Goal: Information Seeking & Learning: Learn about a topic

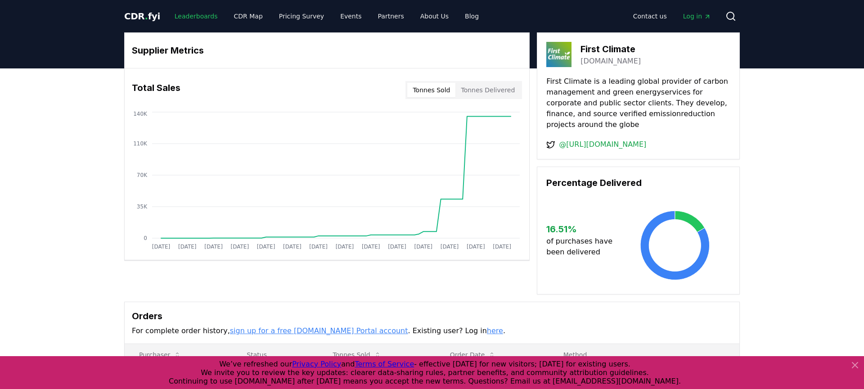
click at [188, 21] on link "Leaderboards" at bounding box center [196, 16] width 58 height 16
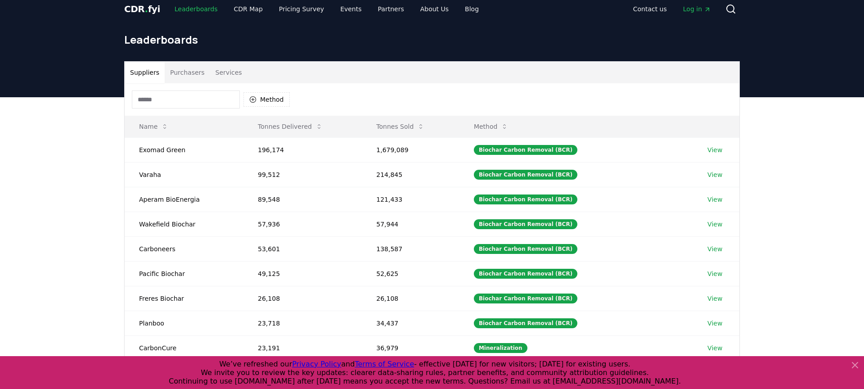
scroll to position [9, 0]
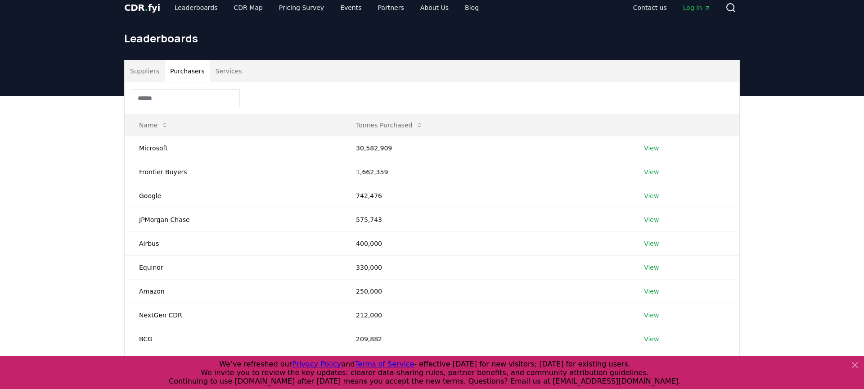
click at [175, 75] on button "Purchasers" at bounding box center [187, 71] width 45 height 22
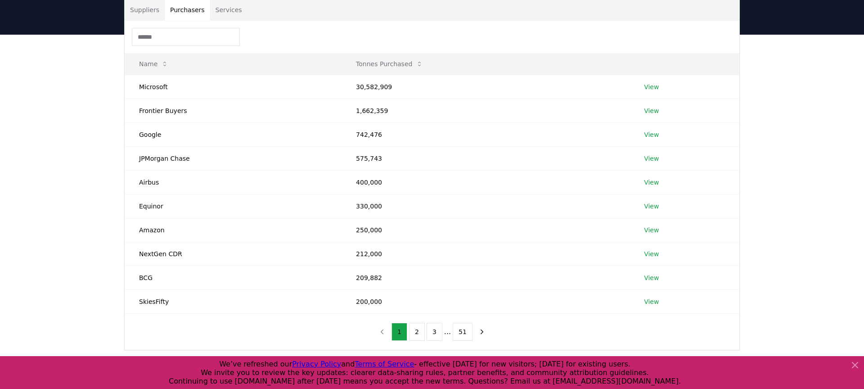
scroll to position [69, 0]
click at [482, 335] on icon "next page" at bounding box center [482, 333] width 8 height 8
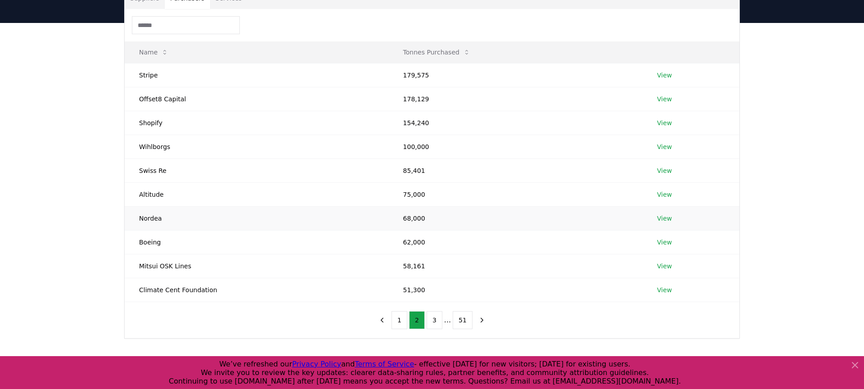
scroll to position [82, 0]
click at [478, 318] on icon "next page" at bounding box center [482, 319] width 8 height 8
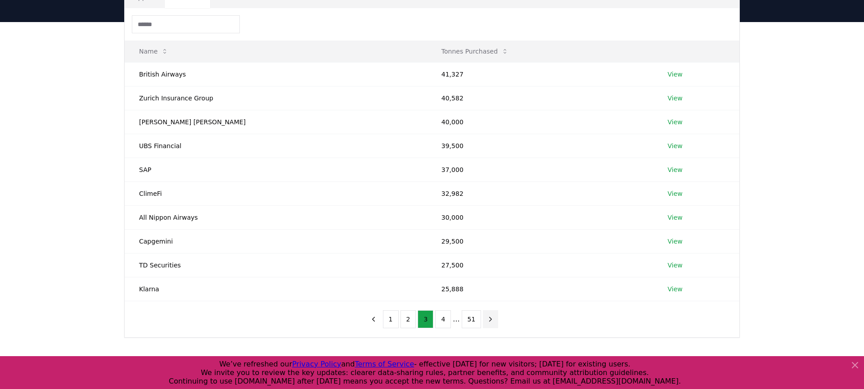
click at [490, 322] on icon "next page" at bounding box center [490, 319] width 8 height 8
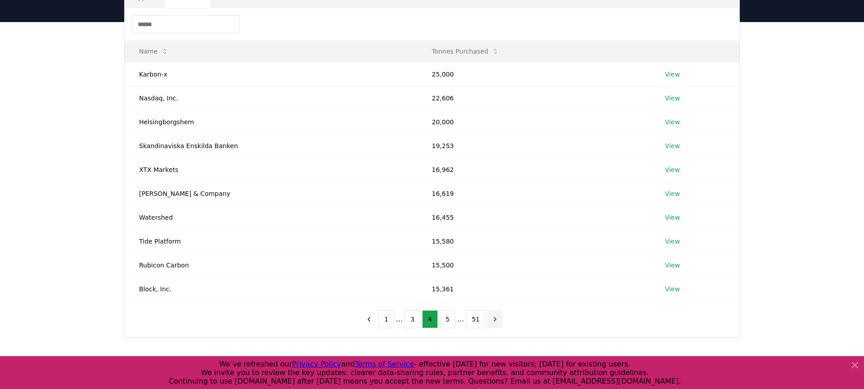
click at [491, 322] on icon "next page" at bounding box center [495, 319] width 8 height 8
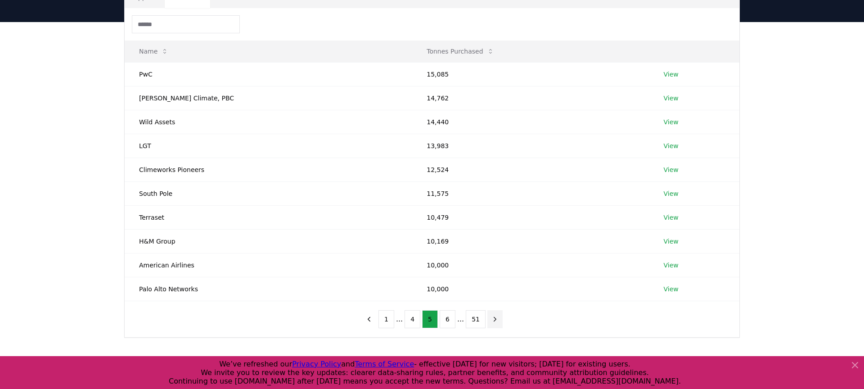
click at [491, 317] on icon "next page" at bounding box center [495, 319] width 8 height 8
click at [373, 317] on icon "previous page" at bounding box center [369, 319] width 8 height 8
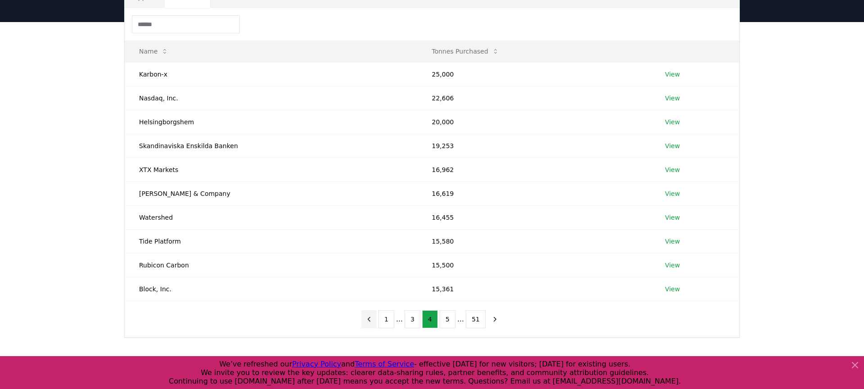
click at [373, 317] on icon "previous page" at bounding box center [369, 319] width 8 height 8
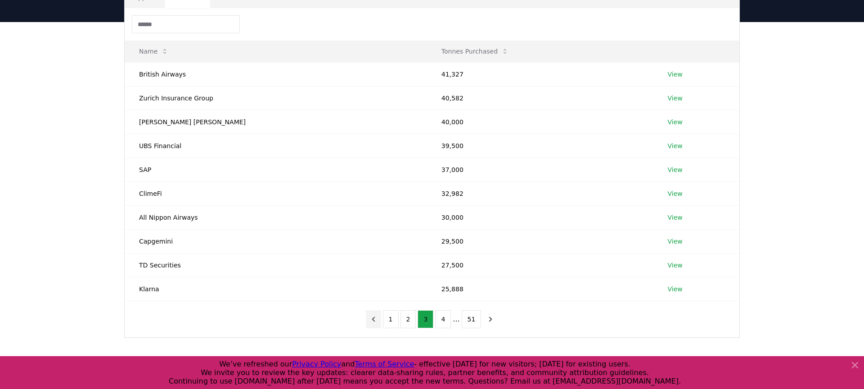
click at [373, 317] on icon "previous page" at bounding box center [373, 319] width 8 height 8
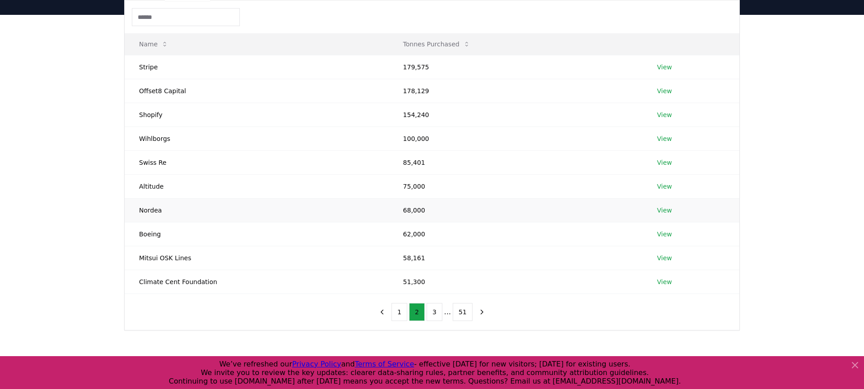
scroll to position [89, 0]
click at [405, 313] on button "1" at bounding box center [400, 312] width 16 height 18
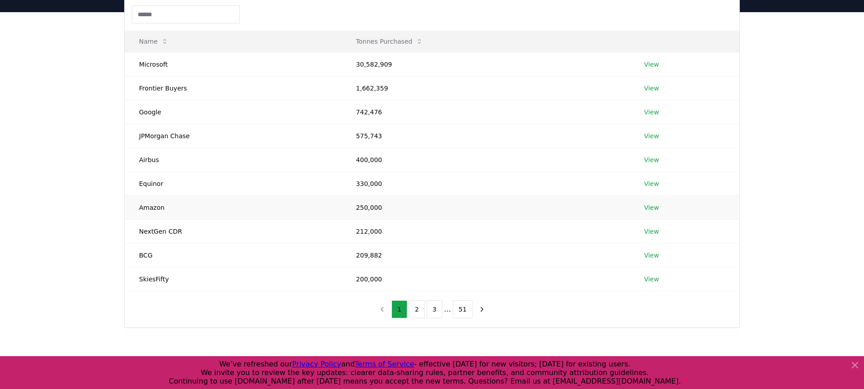
scroll to position [94, 0]
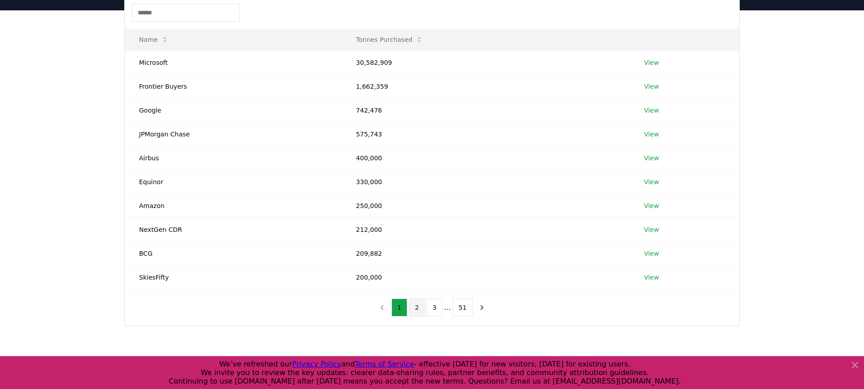
click at [418, 310] on button "2" at bounding box center [417, 307] width 16 height 18
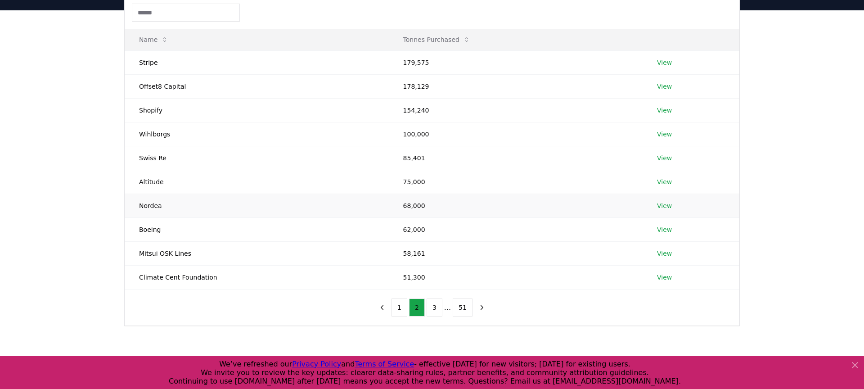
click at [666, 206] on link "View" at bounding box center [664, 205] width 15 height 9
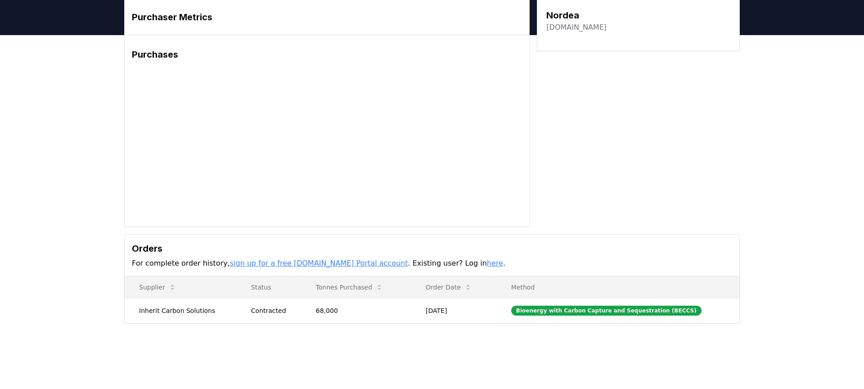
scroll to position [34, 0]
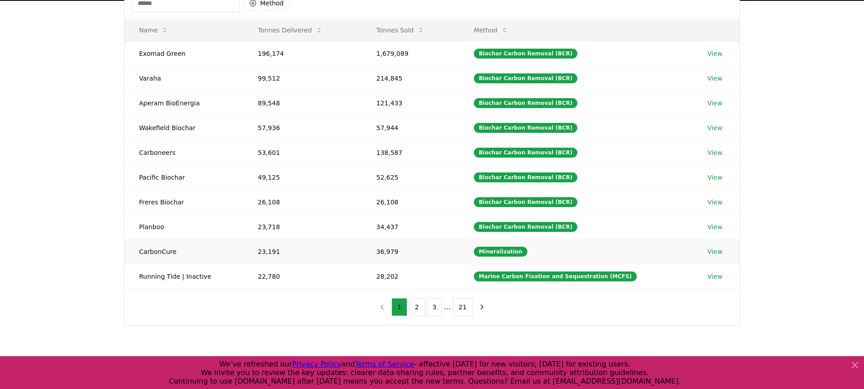
scroll to position [104, 0]
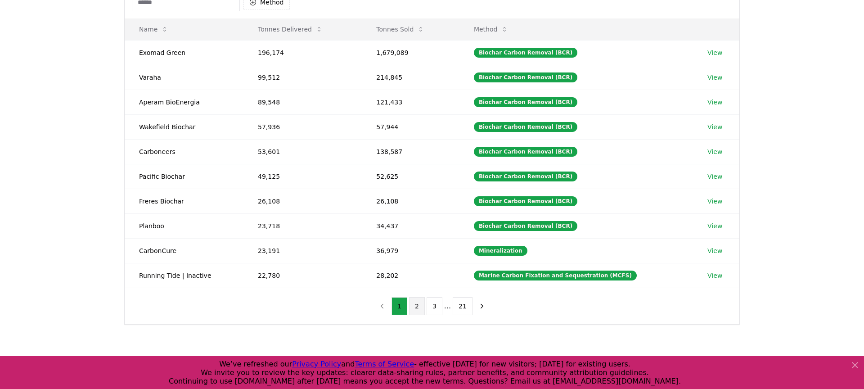
click at [421, 306] on button "2" at bounding box center [417, 306] width 16 height 18
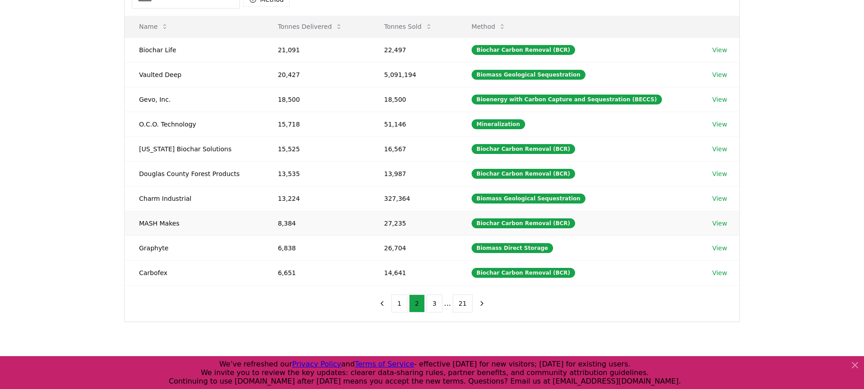
scroll to position [108, 0]
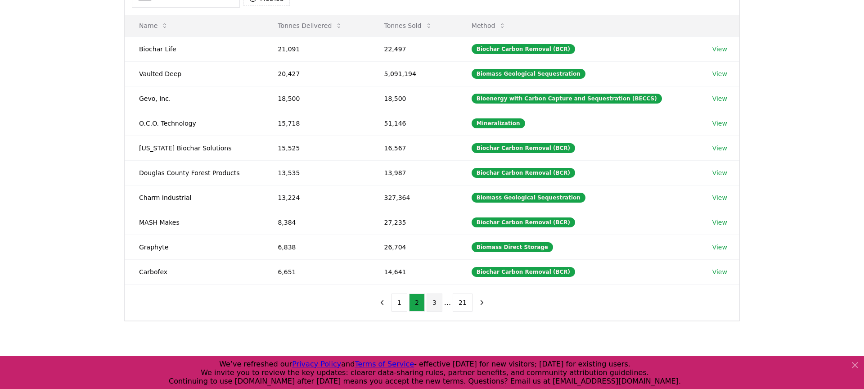
click at [433, 300] on button "3" at bounding box center [435, 302] width 16 height 18
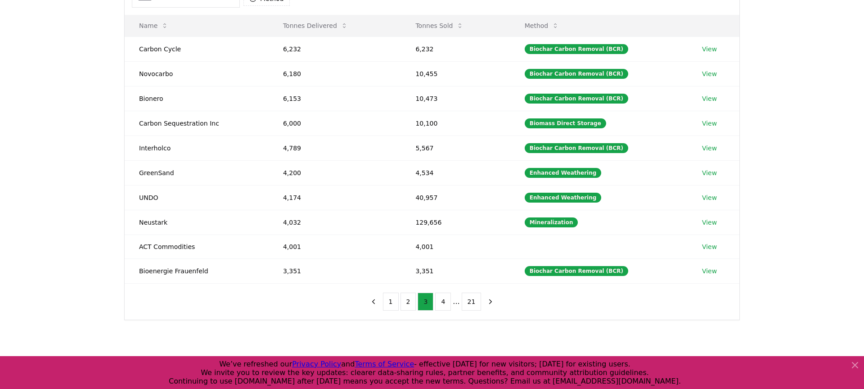
scroll to position [111, 0]
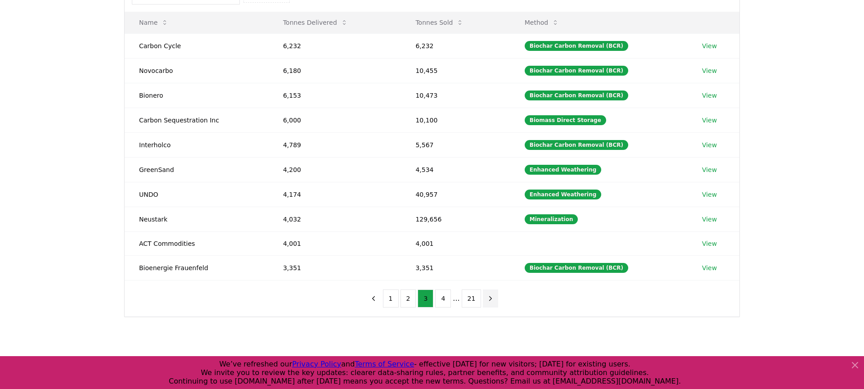
click at [486, 302] on button "next page" at bounding box center [490, 298] width 15 height 18
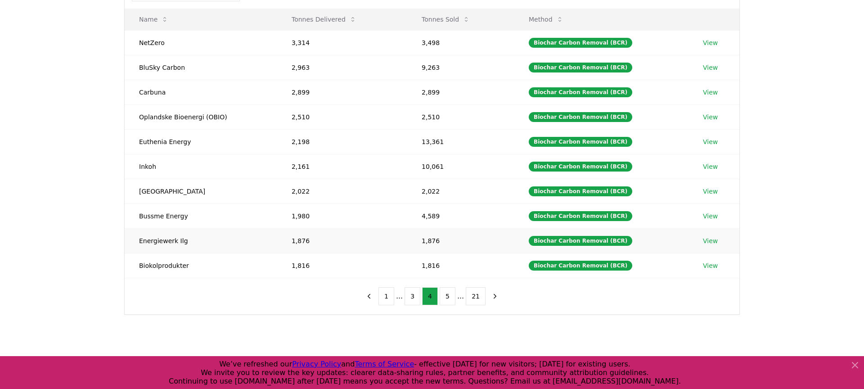
scroll to position [115, 0]
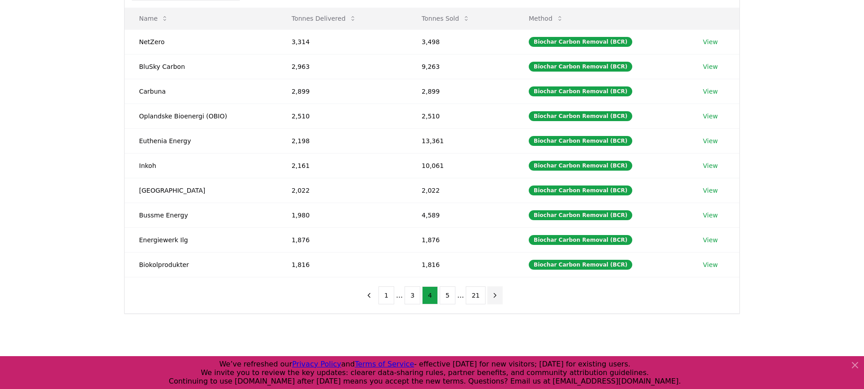
click at [491, 295] on icon "next page" at bounding box center [495, 295] width 8 height 8
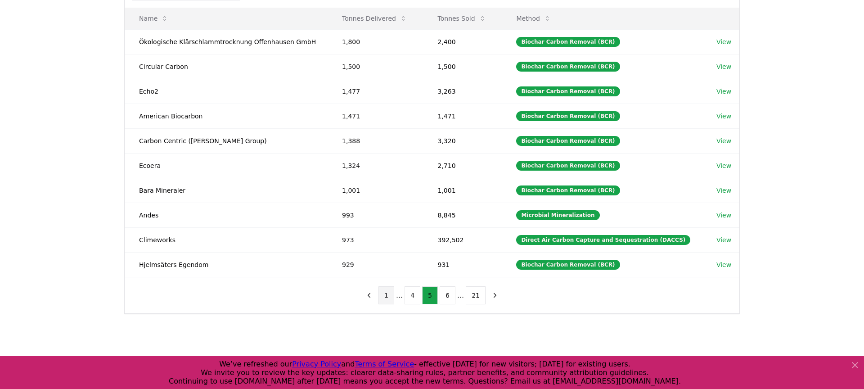
click at [386, 294] on button "1" at bounding box center [386, 295] width 16 height 18
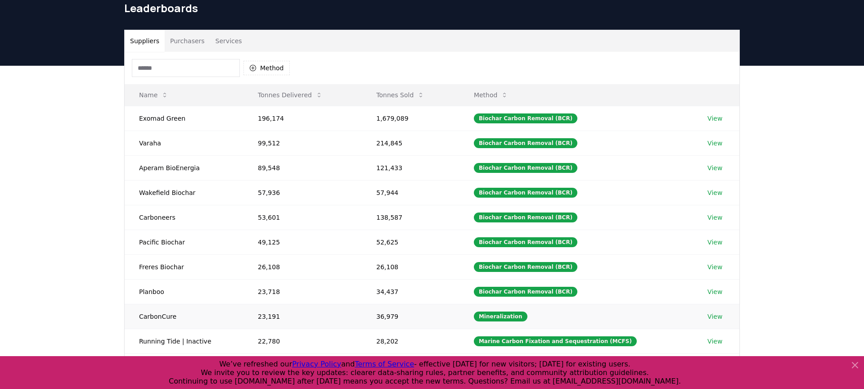
scroll to position [23, 0]
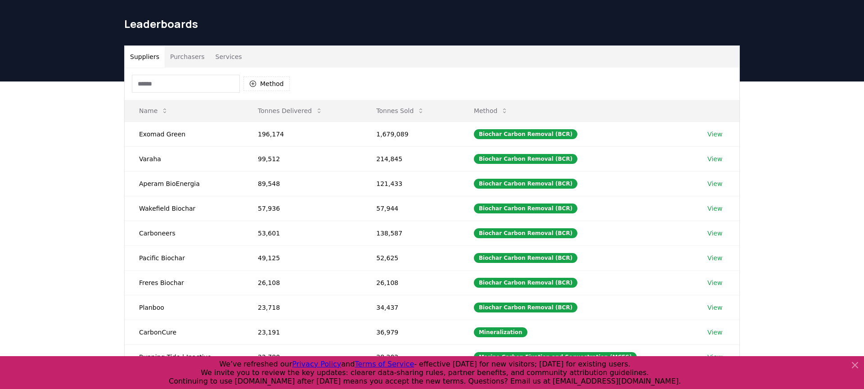
click at [178, 59] on button "Purchasers" at bounding box center [187, 57] width 45 height 22
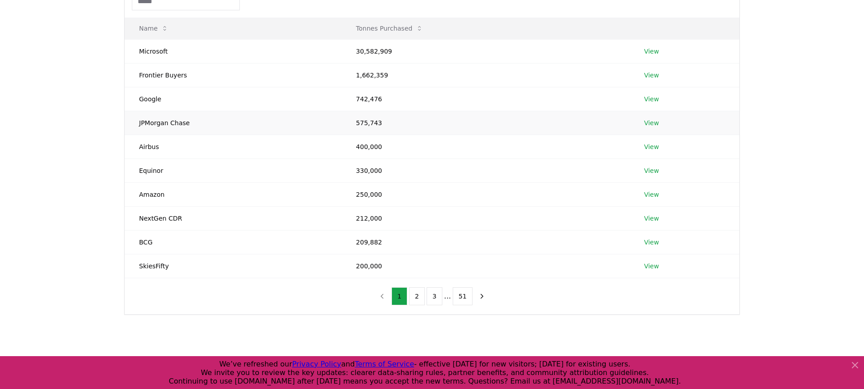
scroll to position [109, 0]
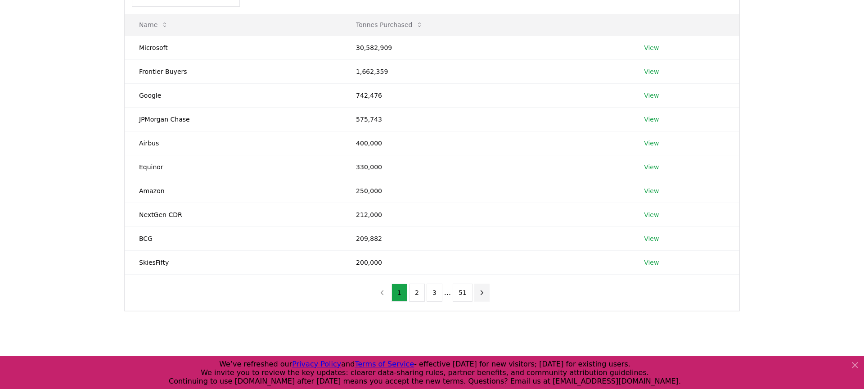
click at [482, 295] on icon "next page" at bounding box center [482, 292] width 8 height 8
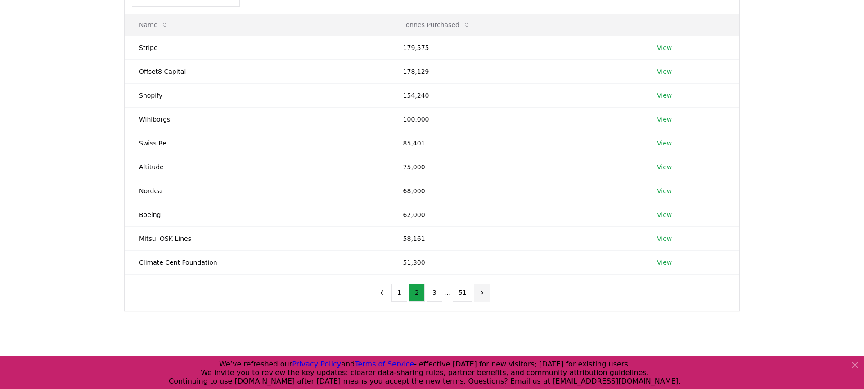
click at [481, 294] on icon "next page" at bounding box center [482, 292] width 2 height 4
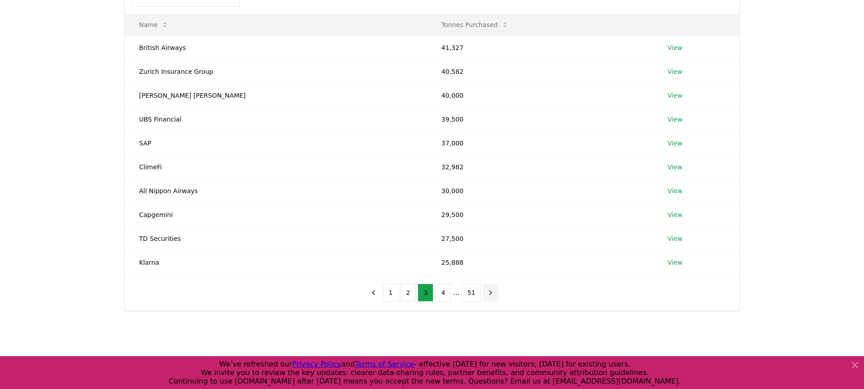
click at [494, 291] on button "next page" at bounding box center [490, 293] width 15 height 18
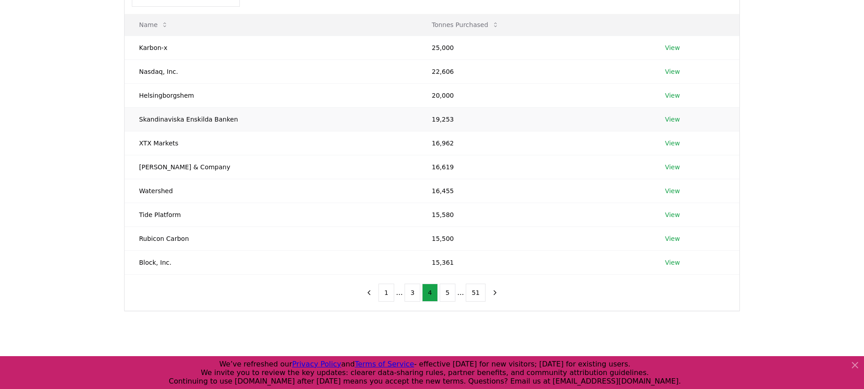
click at [243, 122] on td "Skandinaviska Enskilda Banken" at bounding box center [271, 119] width 293 height 24
click at [493, 296] on icon "next page" at bounding box center [495, 294] width 8 height 8
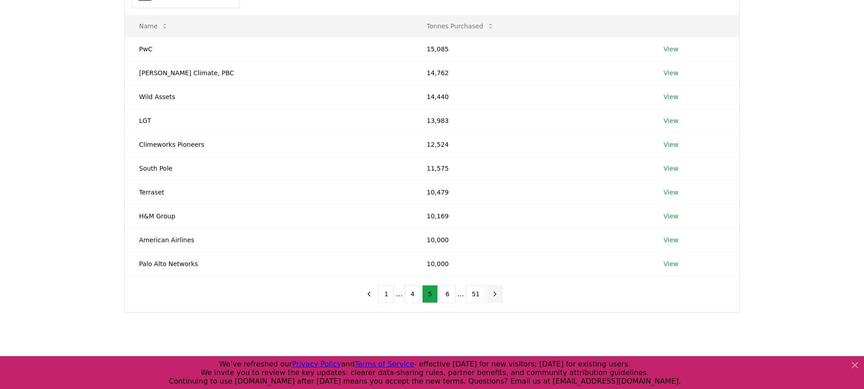
click at [496, 297] on icon "next page" at bounding box center [495, 294] width 8 height 8
click at [413, 296] on button "5" at bounding box center [413, 294] width 16 height 18
click at [664, 241] on link "View" at bounding box center [671, 239] width 15 height 9
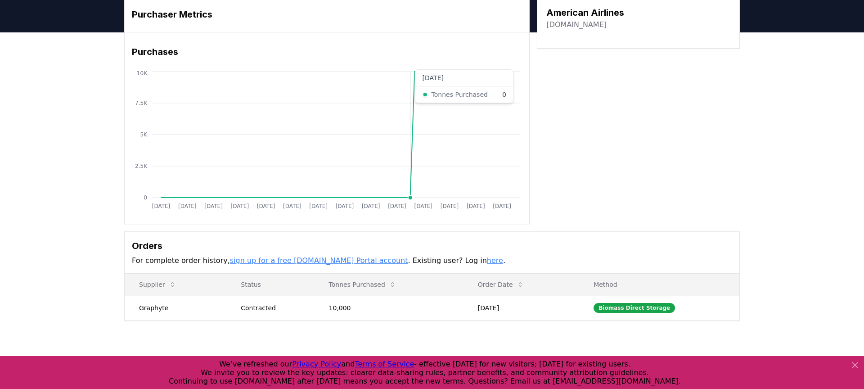
scroll to position [36, 0]
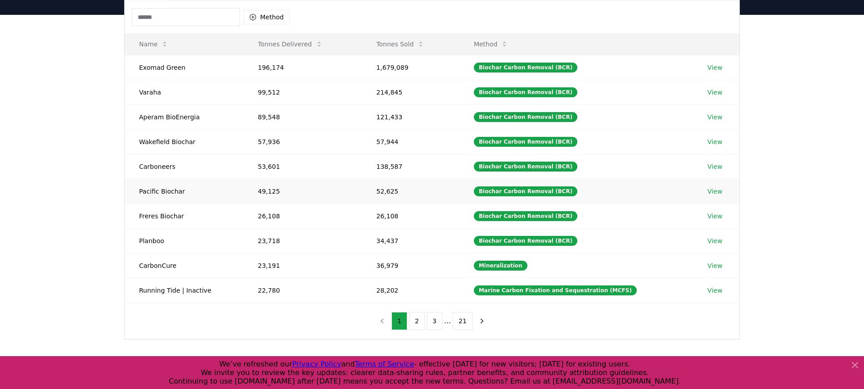
scroll to position [92, 0]
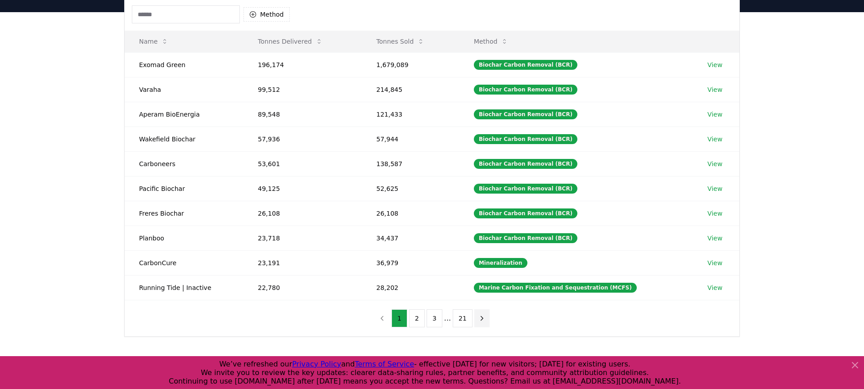
click at [479, 318] on icon "next page" at bounding box center [482, 318] width 8 height 8
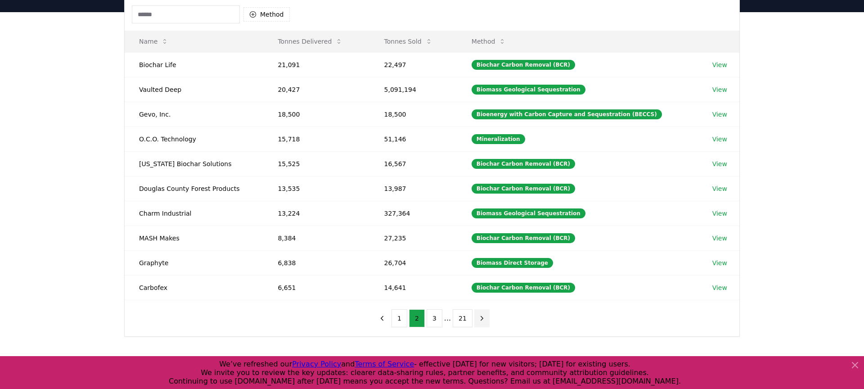
click at [479, 318] on icon "next page" at bounding box center [482, 318] width 8 height 8
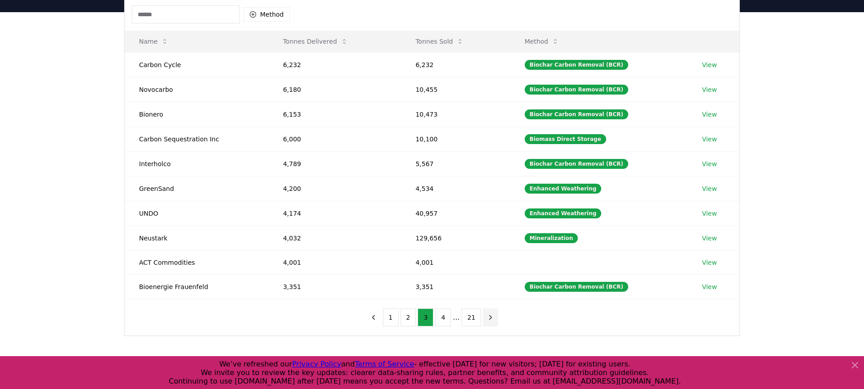
click at [479, 318] on button "21" at bounding box center [472, 317] width 20 height 18
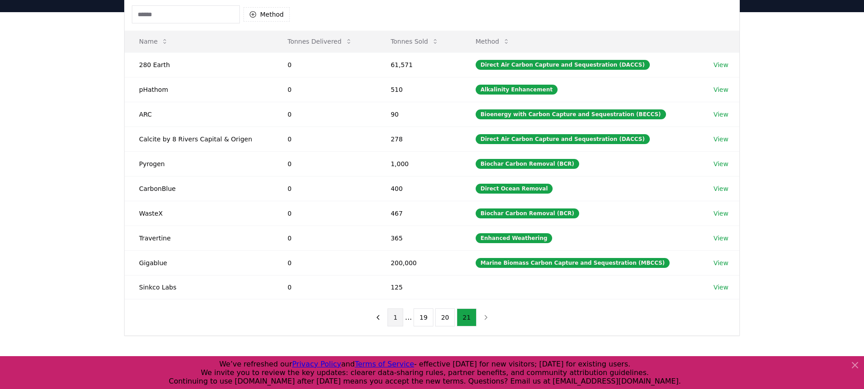
click at [397, 319] on button "1" at bounding box center [395, 317] width 16 height 18
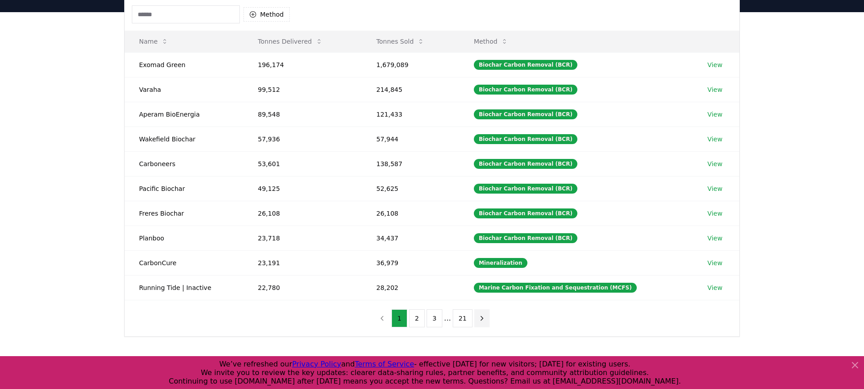
click at [482, 316] on icon "next page" at bounding box center [482, 318] width 8 height 8
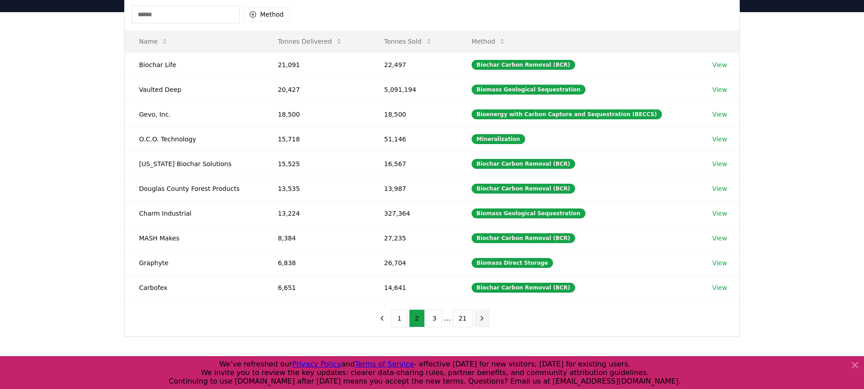
click at [482, 316] on icon "next page" at bounding box center [482, 318] width 8 height 8
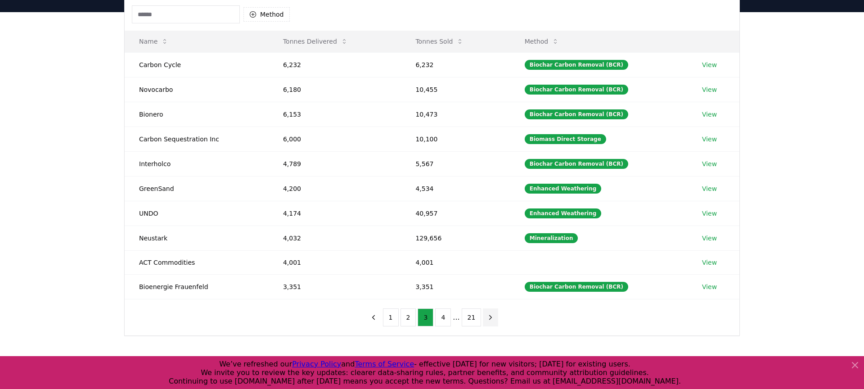
click at [491, 319] on icon "next page" at bounding box center [490, 317] width 8 height 8
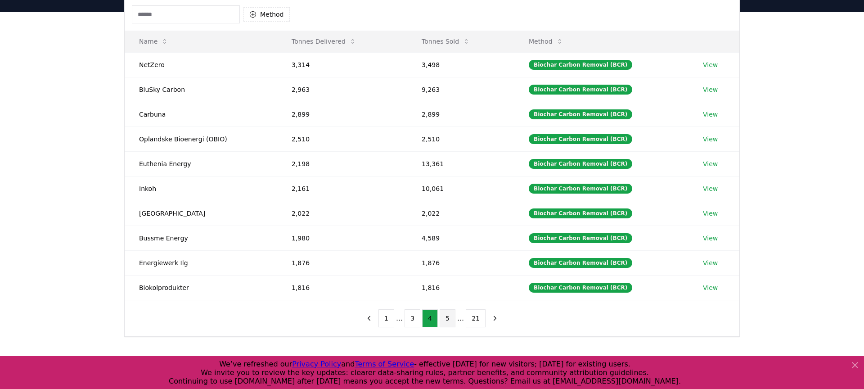
click at [447, 321] on button "5" at bounding box center [448, 318] width 16 height 18
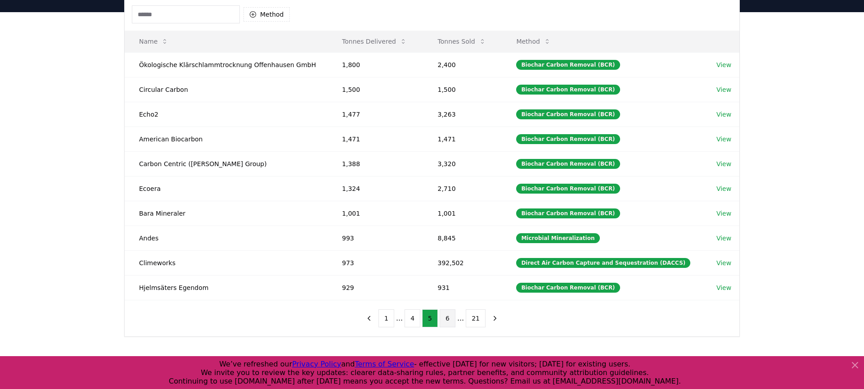
click at [450, 315] on button "6" at bounding box center [448, 318] width 16 height 18
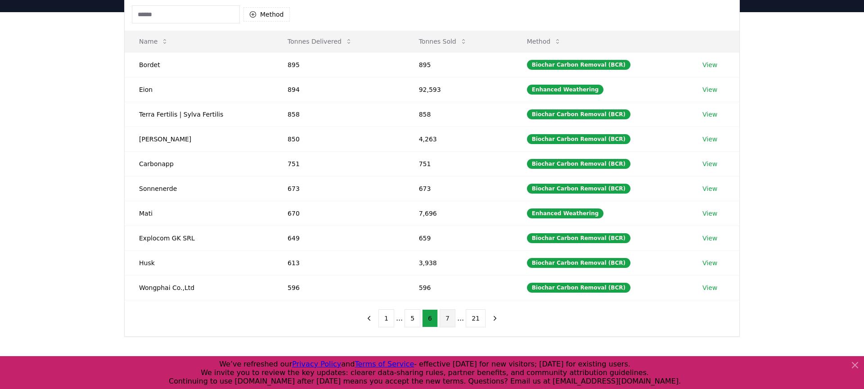
click at [450, 320] on button "7" at bounding box center [448, 318] width 16 height 18
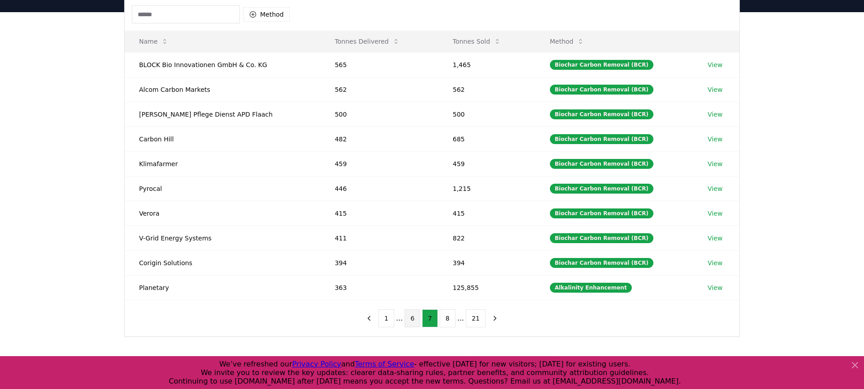
click at [416, 319] on button "6" at bounding box center [413, 318] width 16 height 18
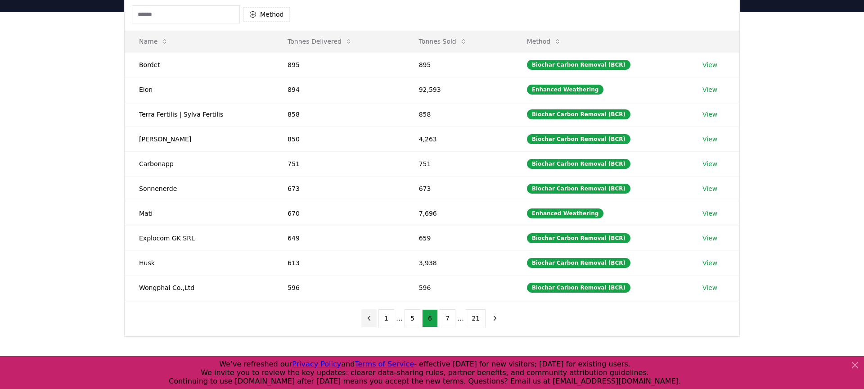
click at [372, 319] on icon "previous page" at bounding box center [369, 318] width 8 height 8
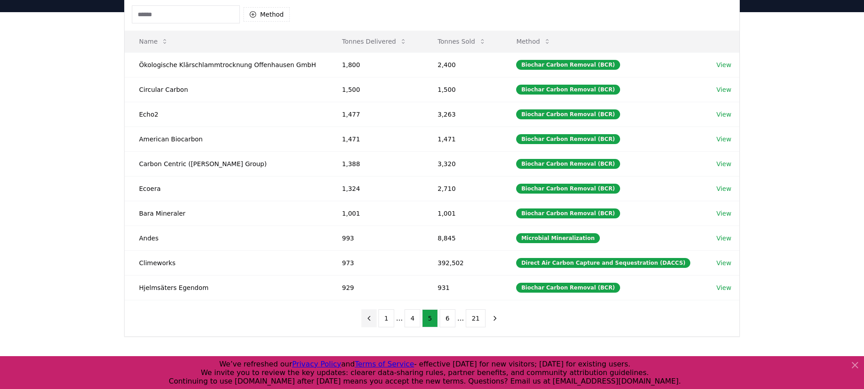
click at [372, 320] on icon "previous page" at bounding box center [369, 318] width 8 height 8
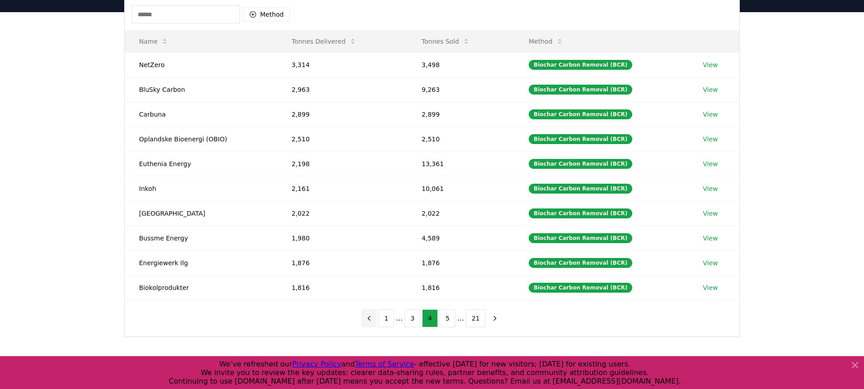
click at [372, 320] on icon "previous page" at bounding box center [369, 318] width 8 height 8
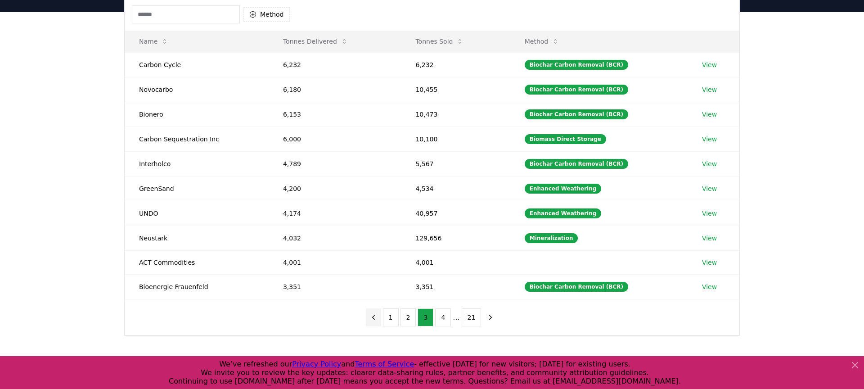
click at [372, 320] on icon "previous page" at bounding box center [373, 317] width 8 height 8
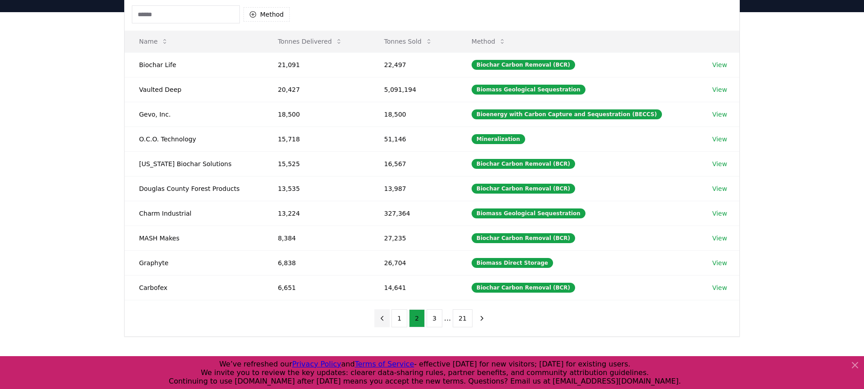
click at [372, 320] on div "1 2 3 ... 21" at bounding box center [431, 318] width 133 height 36
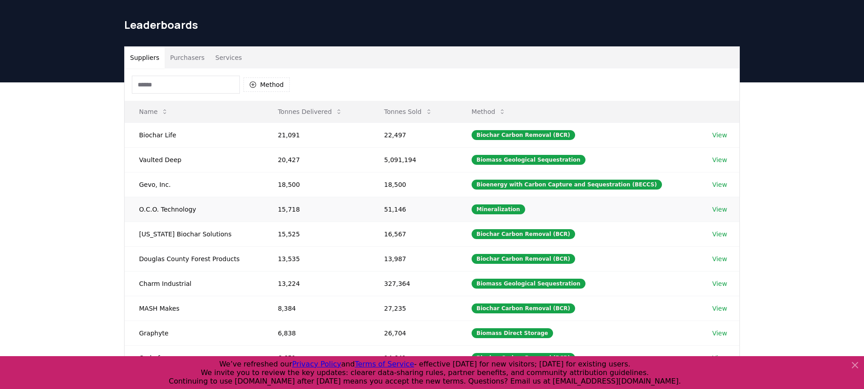
scroll to position [0, 0]
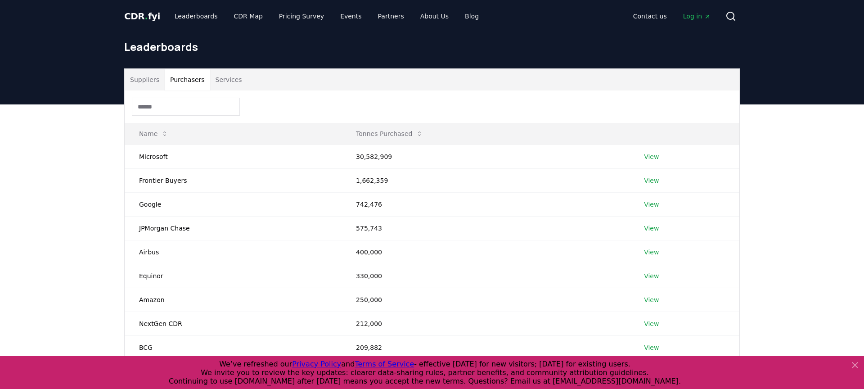
click at [196, 81] on button "Purchasers" at bounding box center [187, 80] width 45 height 22
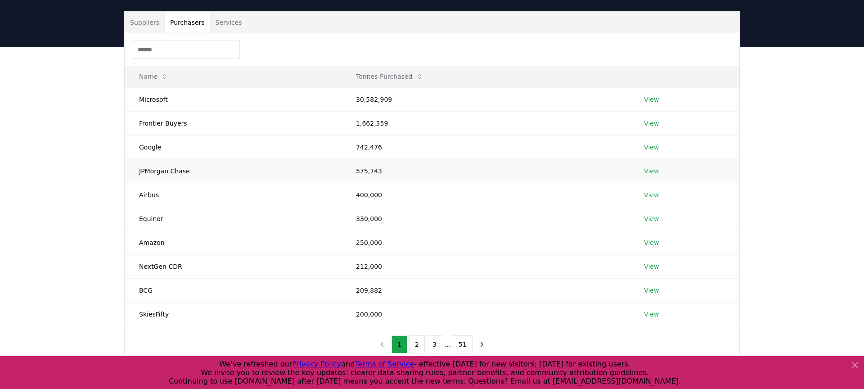
scroll to position [153, 0]
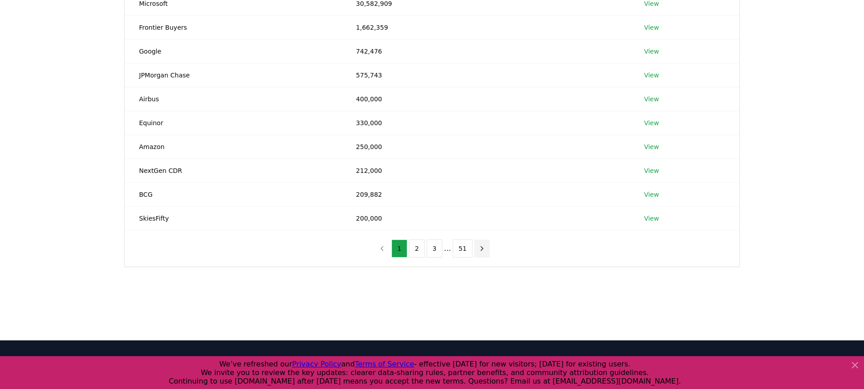
click at [478, 252] on icon "next page" at bounding box center [482, 248] width 8 height 8
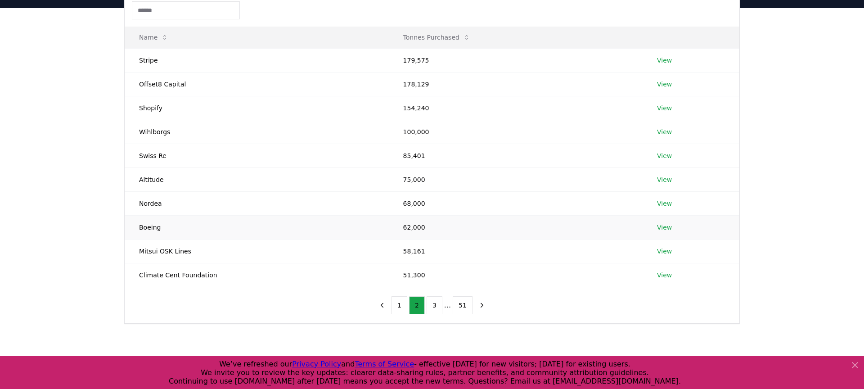
scroll to position [98, 0]
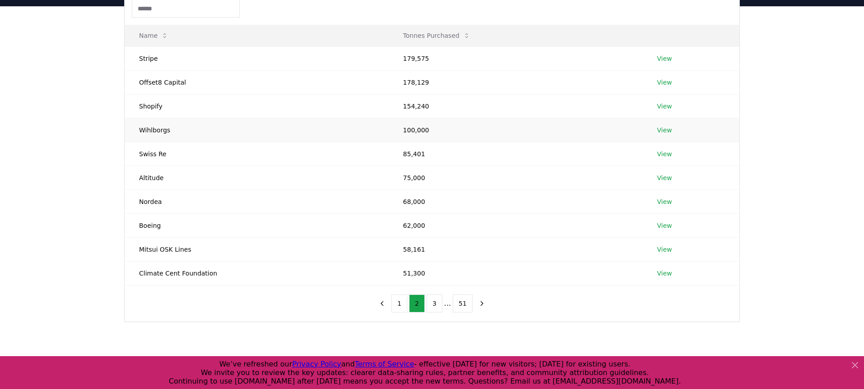
click at [660, 131] on link "View" at bounding box center [664, 130] width 15 height 9
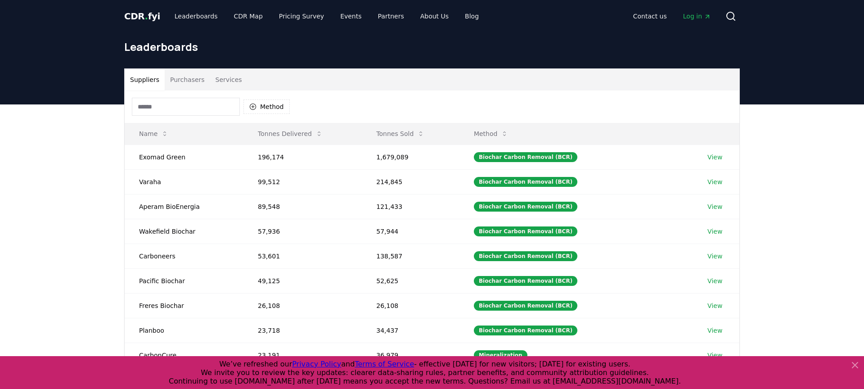
click at [199, 83] on button "Purchasers" at bounding box center [187, 80] width 45 height 22
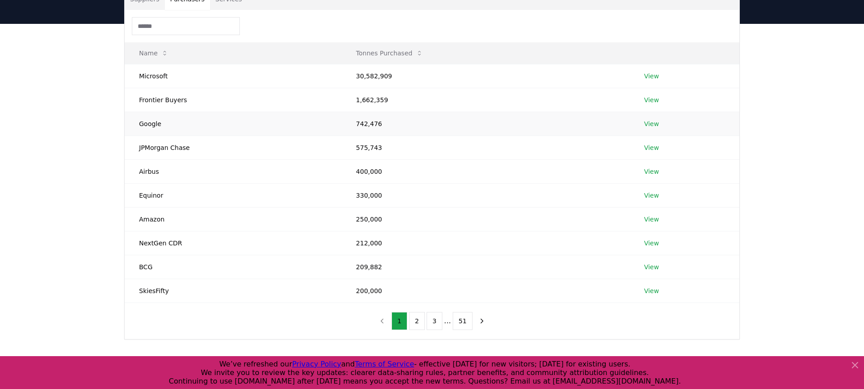
scroll to position [81, 0]
click at [419, 320] on button "2" at bounding box center [417, 320] width 16 height 18
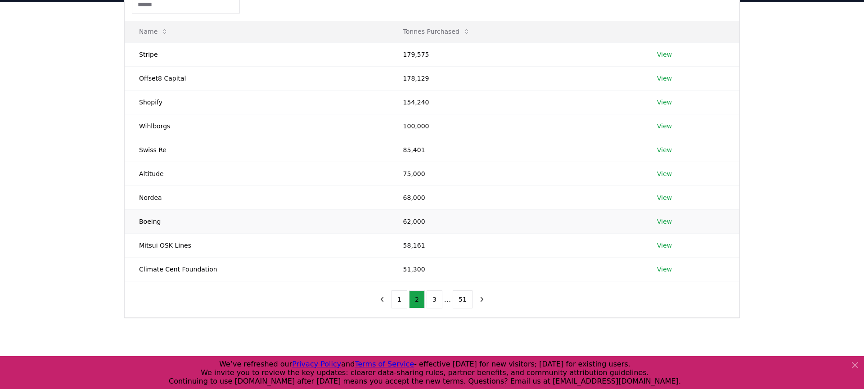
scroll to position [103, 0]
click at [397, 301] on button "1" at bounding box center [400, 298] width 16 height 18
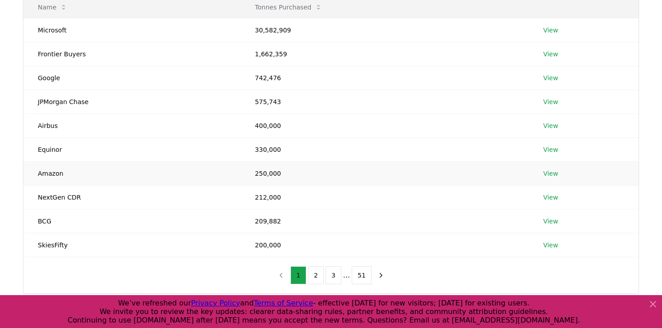
scroll to position [141, 0]
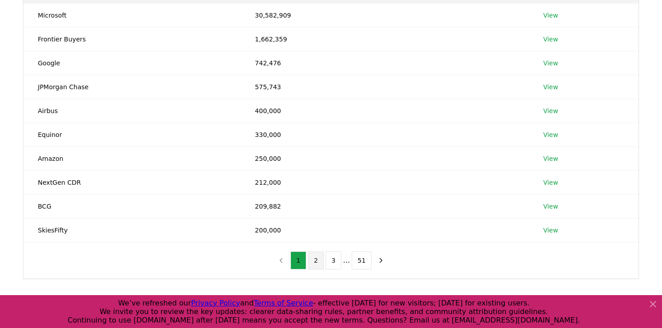
click at [322, 266] on button "2" at bounding box center [316, 260] width 16 height 18
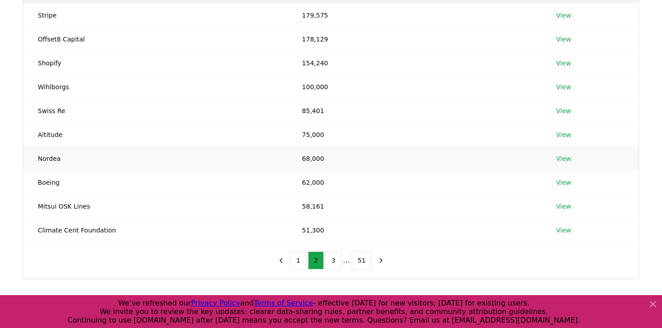
click at [560, 162] on link "View" at bounding box center [563, 158] width 15 height 9
